Goal: Task Accomplishment & Management: Manage account settings

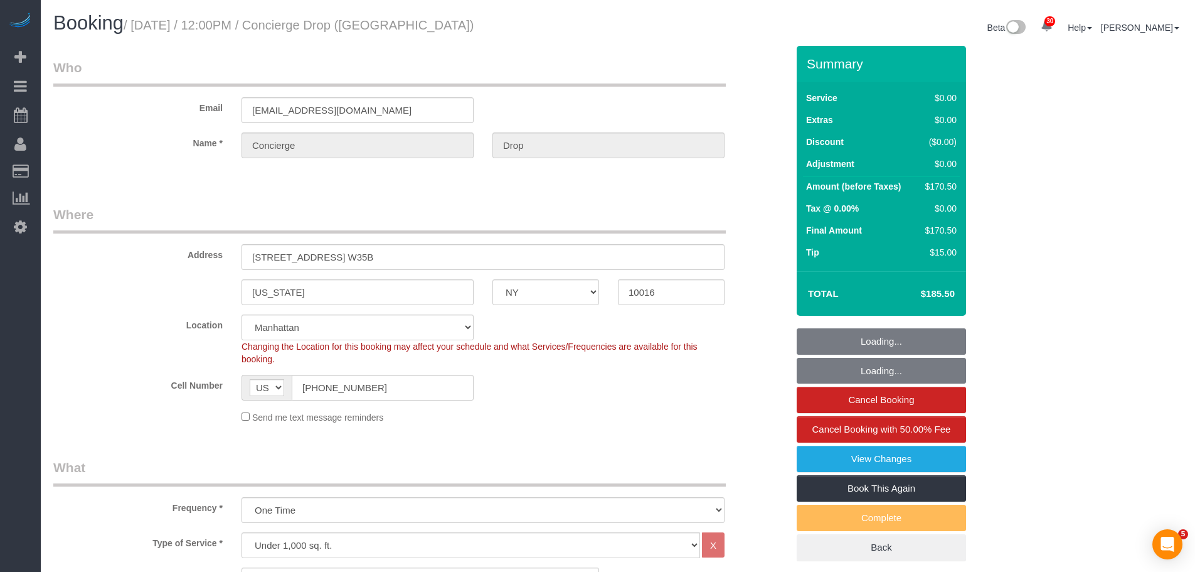
select select "NY"
select select "2"
select select "number:89"
select select "number:90"
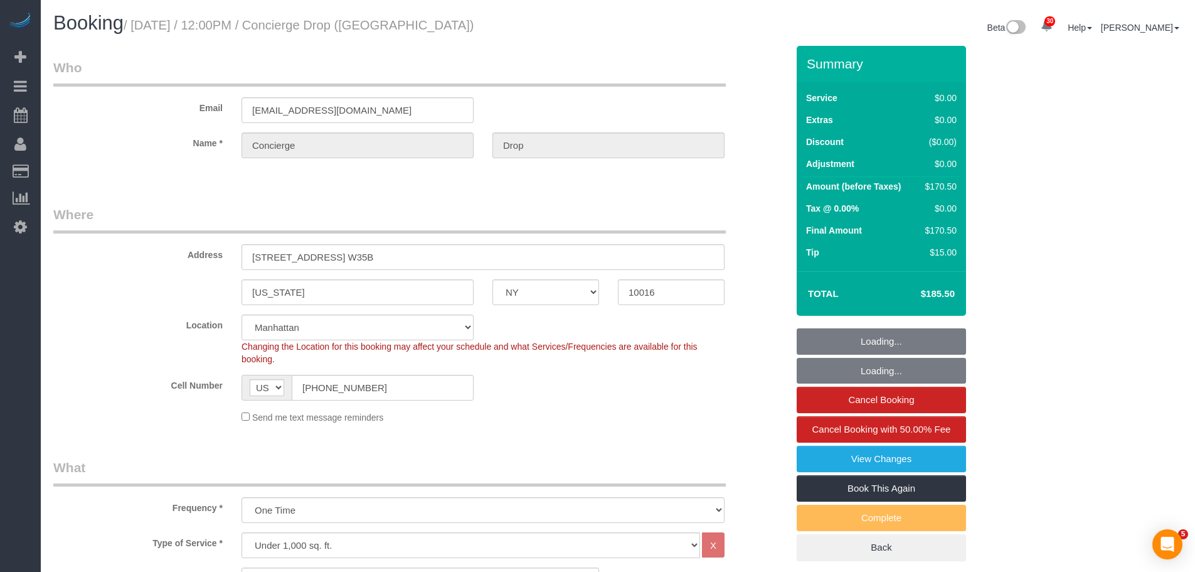
select select "number:15"
select select "number:6"
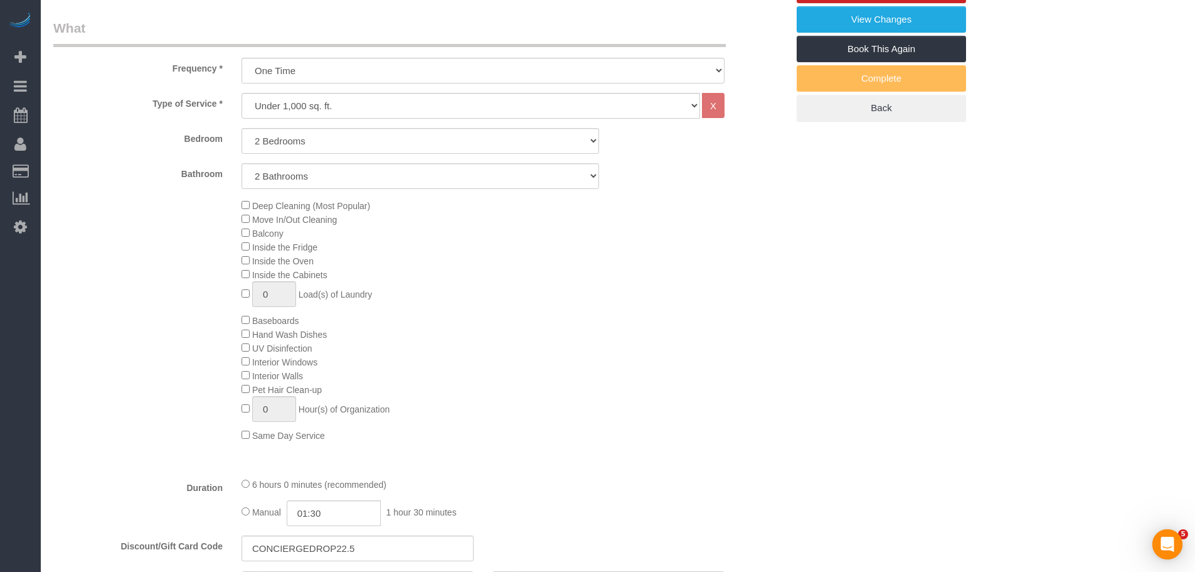
select select "spot1"
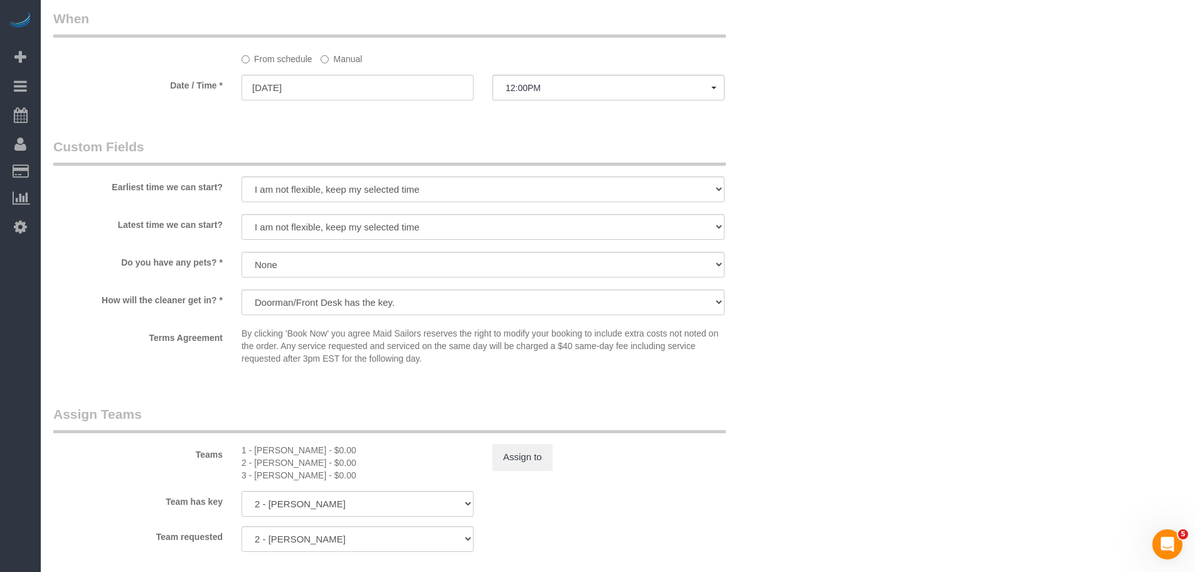
scroll to position [1443, 0]
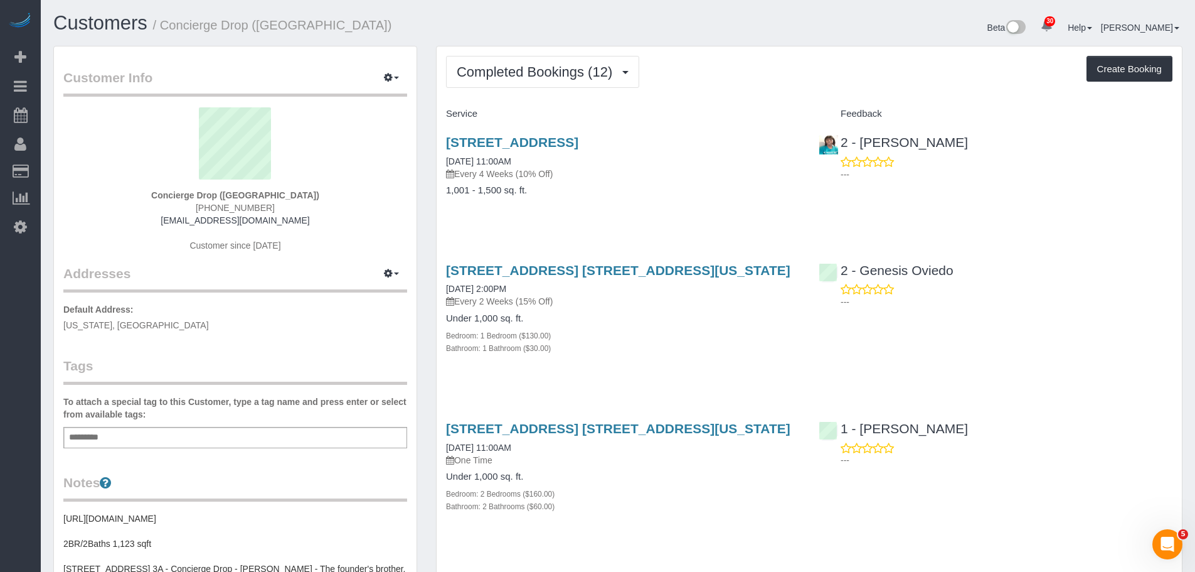
click at [520, 105] on div "Feedback" at bounding box center [996, 114] width 373 height 21
click at [520, 61] on button "Completed Bookings (12)" at bounding box center [542, 72] width 193 height 32
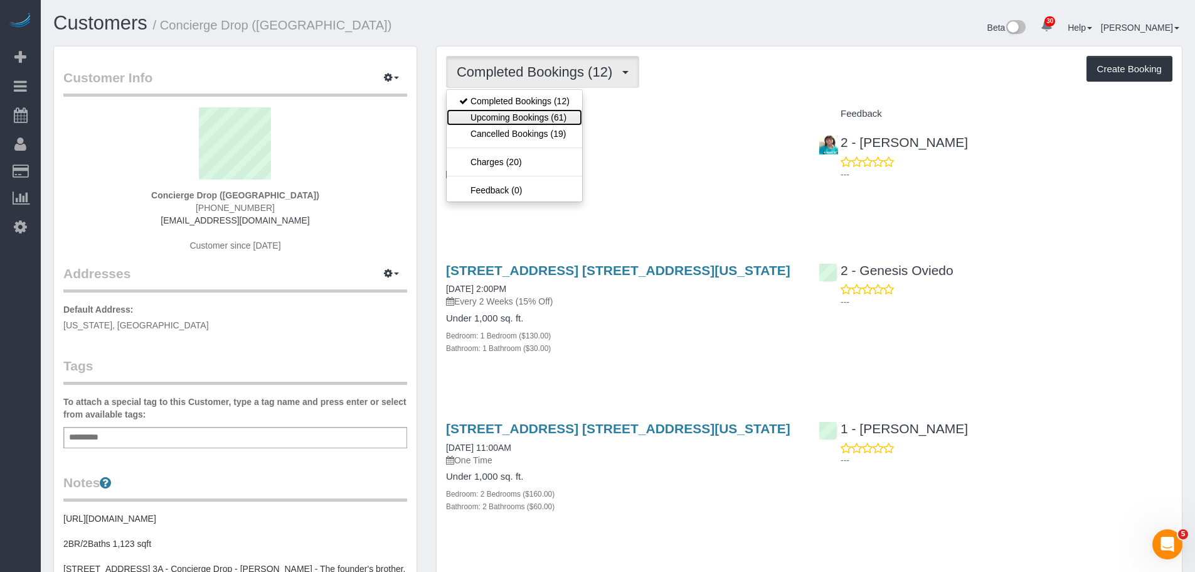
click at [520, 117] on link "Upcoming Bookings (61)" at bounding box center [515, 117] width 136 height 16
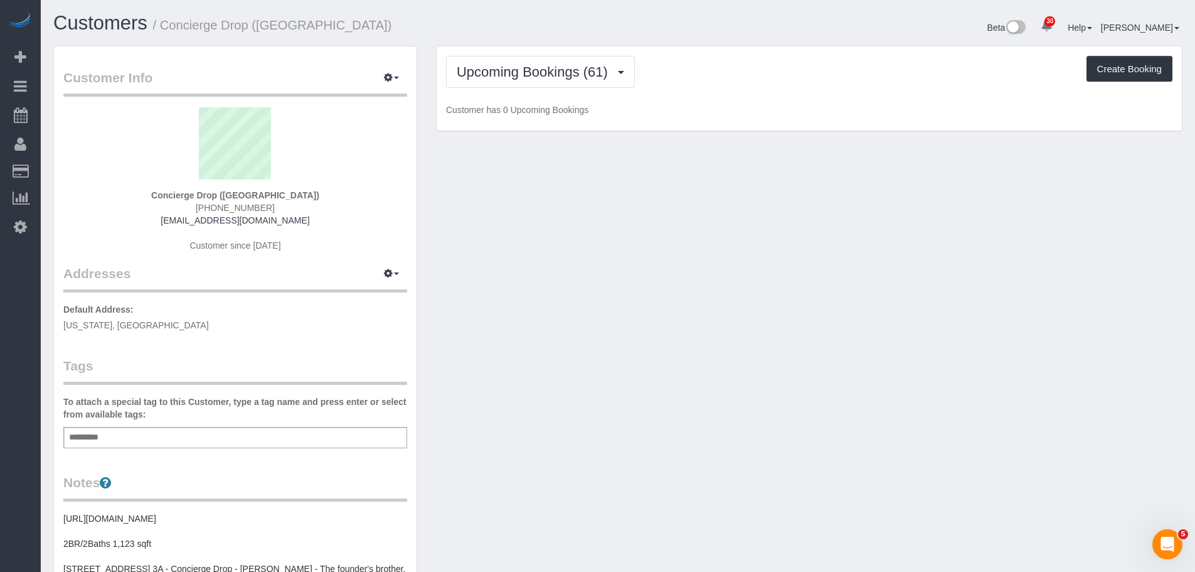
click at [520, 137] on div "Upcoming Bookings (61) Completed Bookings (12) Upcoming Bookings (61) Cancelled…" at bounding box center [810, 95] width 766 height 99
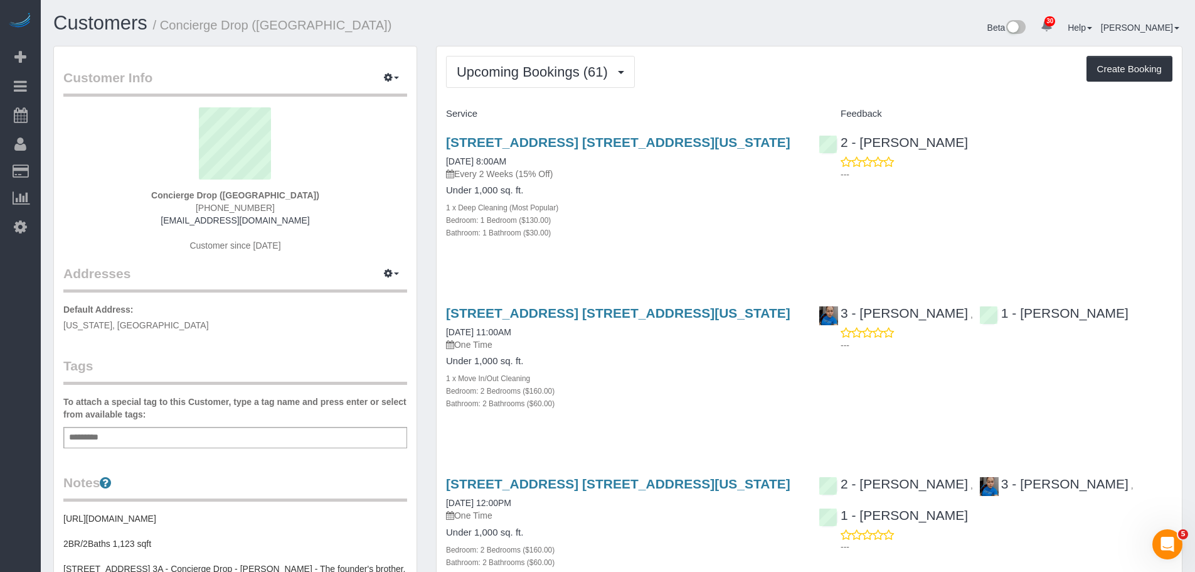
click at [520, 105] on div "Service" at bounding box center [623, 114] width 373 height 21
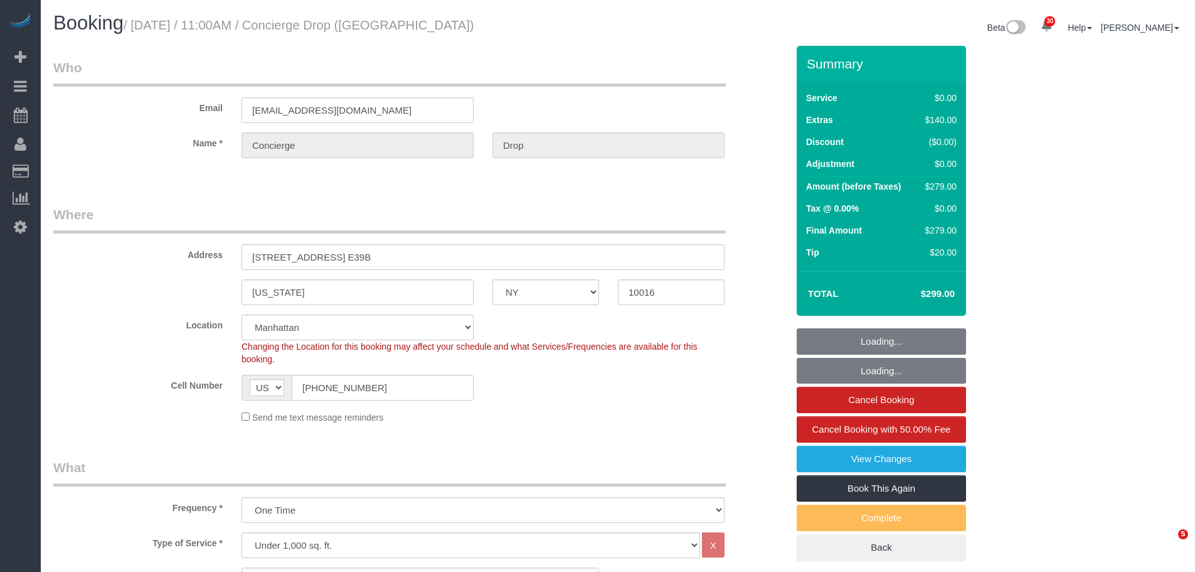
select select "NY"
select select "spot1"
select select "number:89"
select select "number:90"
select select "number:13"
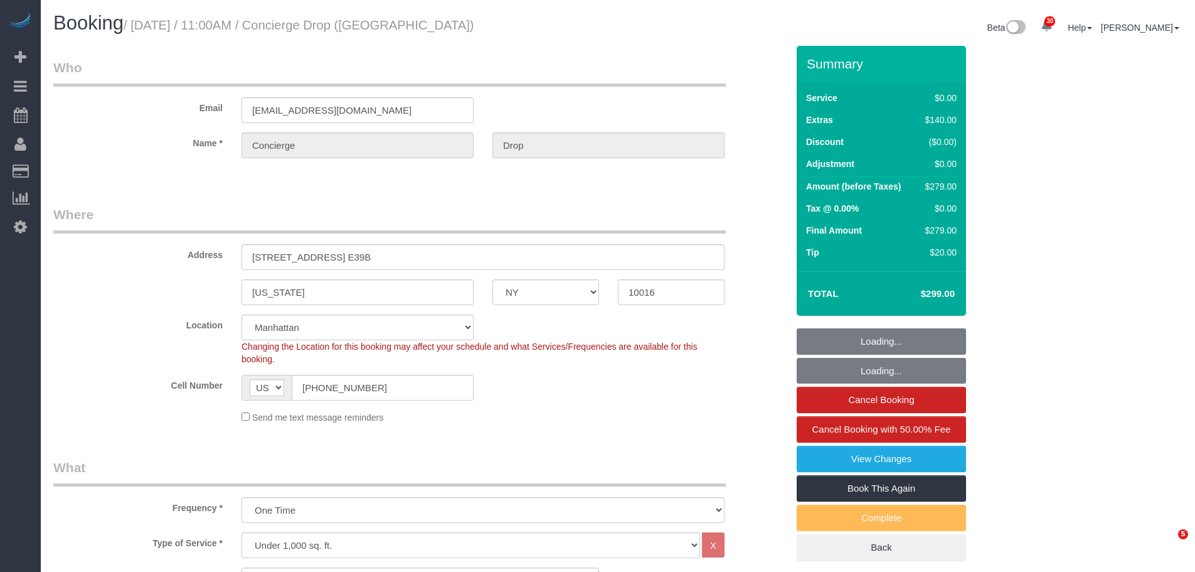
select select "number:6"
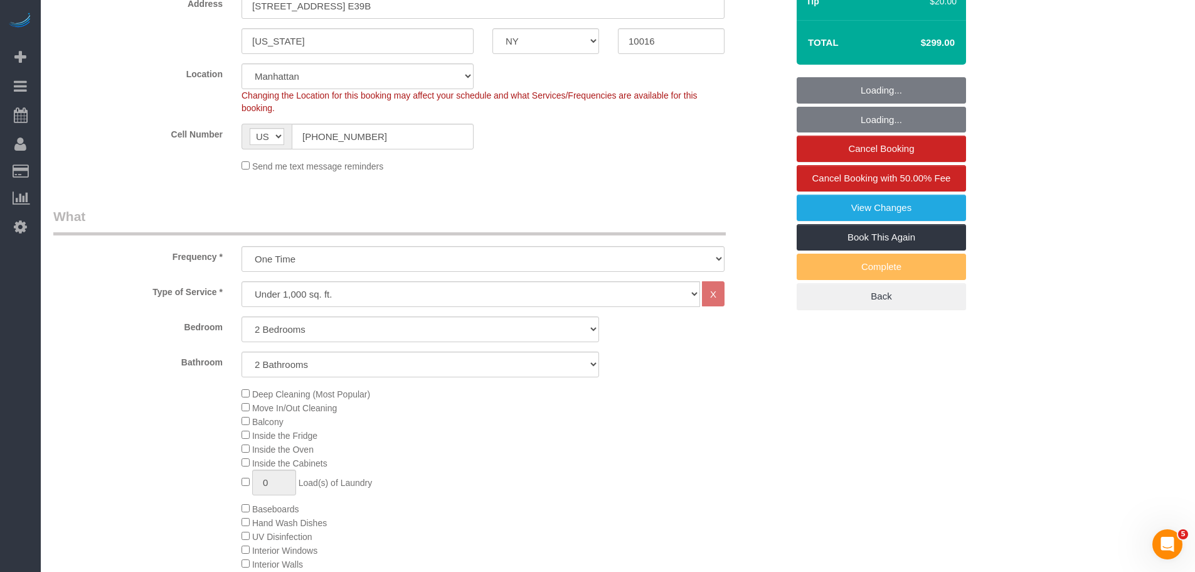
select select "2"
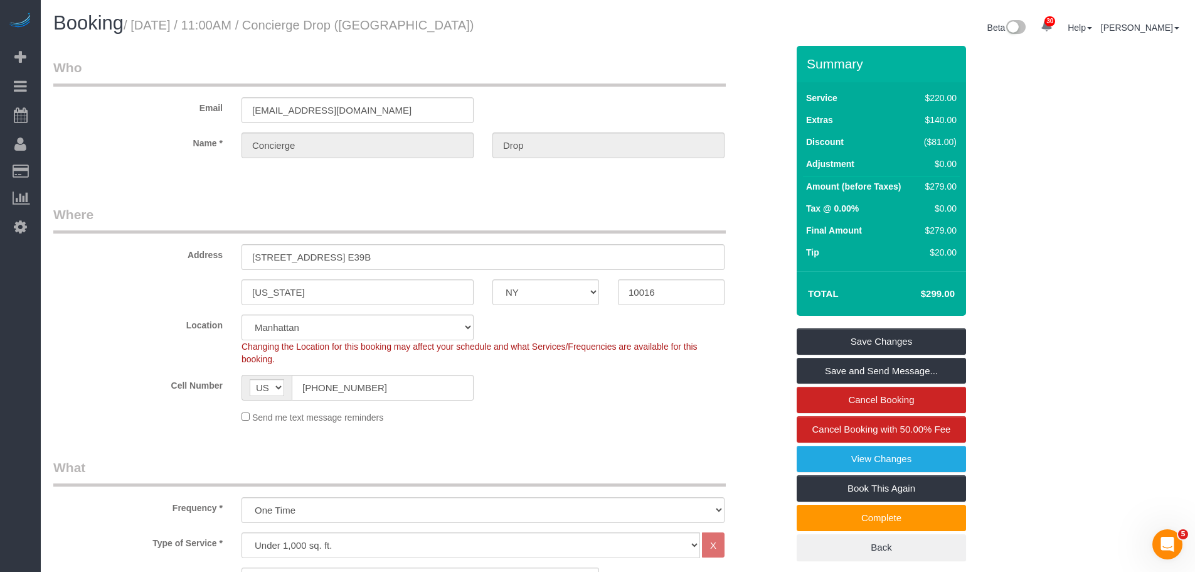
click at [508, 92] on div "Email [EMAIL_ADDRESS][DOMAIN_NAME]" at bounding box center [420, 90] width 753 height 65
click at [553, 72] on legend "Who" at bounding box center [389, 72] width 673 height 28
click at [268, 71] on legend "Who" at bounding box center [389, 72] width 673 height 28
